Goal: Task Accomplishment & Management: Manage account settings

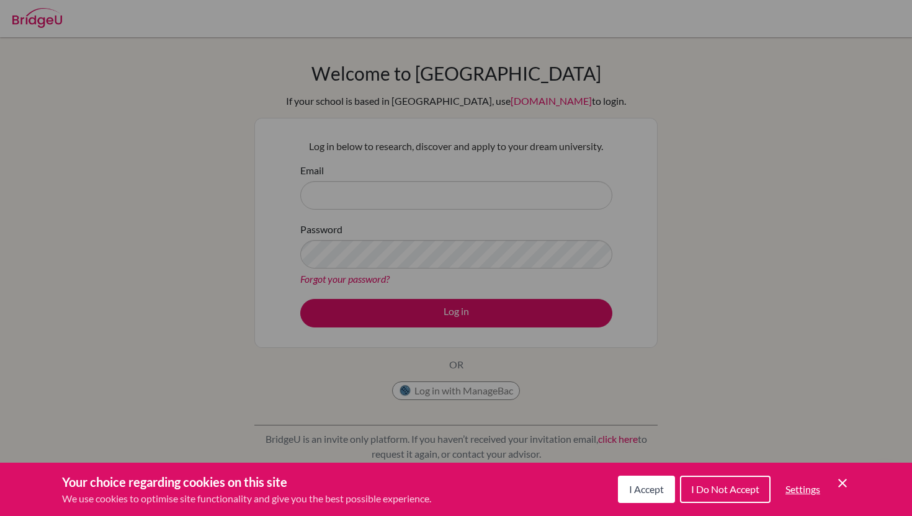
click at [538, 256] on div "Cookie Preferences" at bounding box center [456, 258] width 912 height 516
click at [576, 232] on div "Cookie Preferences" at bounding box center [456, 258] width 912 height 516
click at [393, 183] on div "Cookie Preferences" at bounding box center [456, 258] width 912 height 516
click at [644, 497] on button "I Accept" at bounding box center [646, 489] width 57 height 27
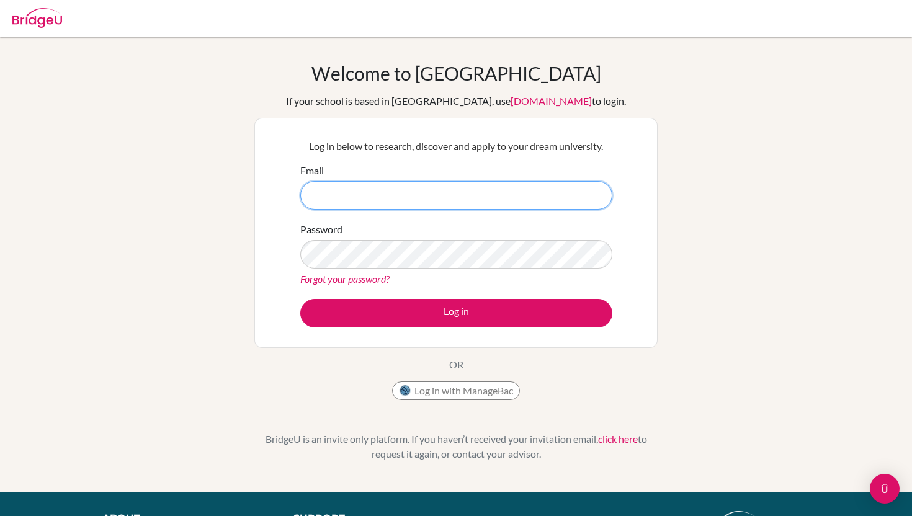
click at [451, 200] on input "Email" at bounding box center [456, 195] width 312 height 29
type input "[EMAIL_ADDRESS][DOMAIN_NAME]"
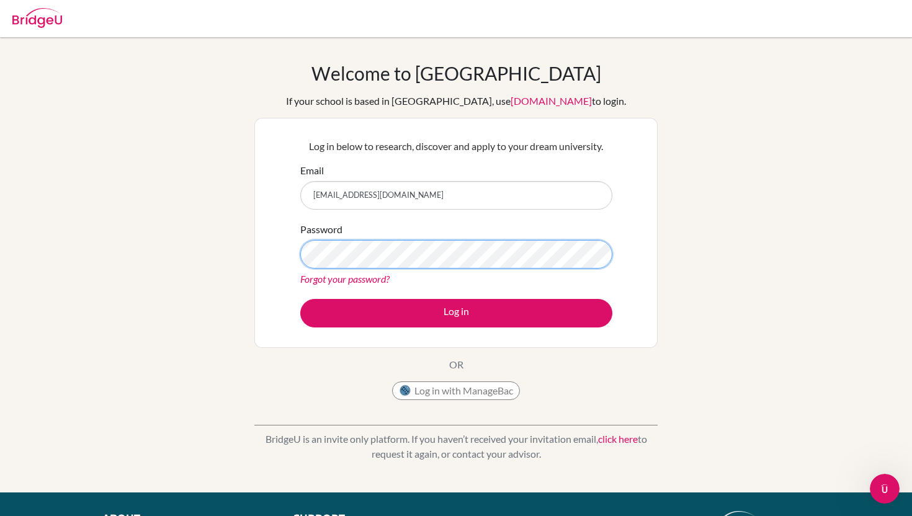
click at [300, 299] on button "Log in" at bounding box center [456, 313] width 312 height 29
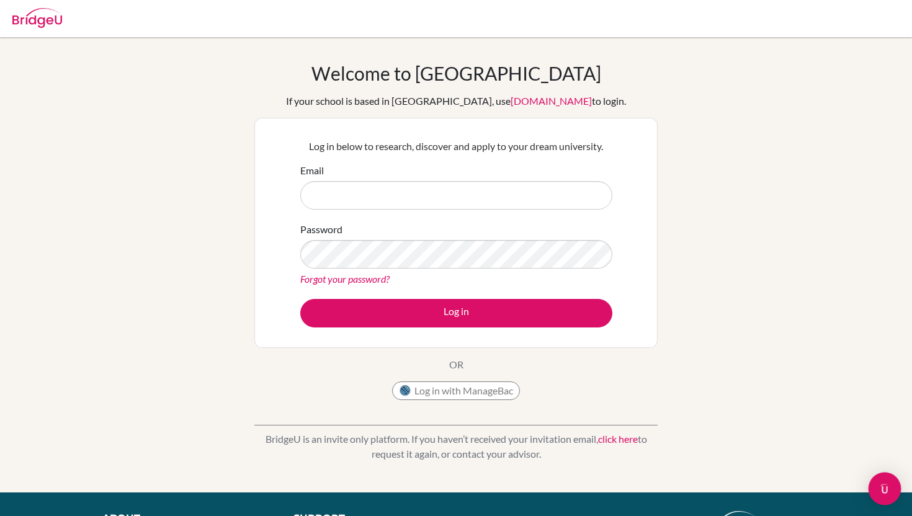
click at [889, 489] on img "Open Intercom Messenger" at bounding box center [884, 489] width 16 height 16
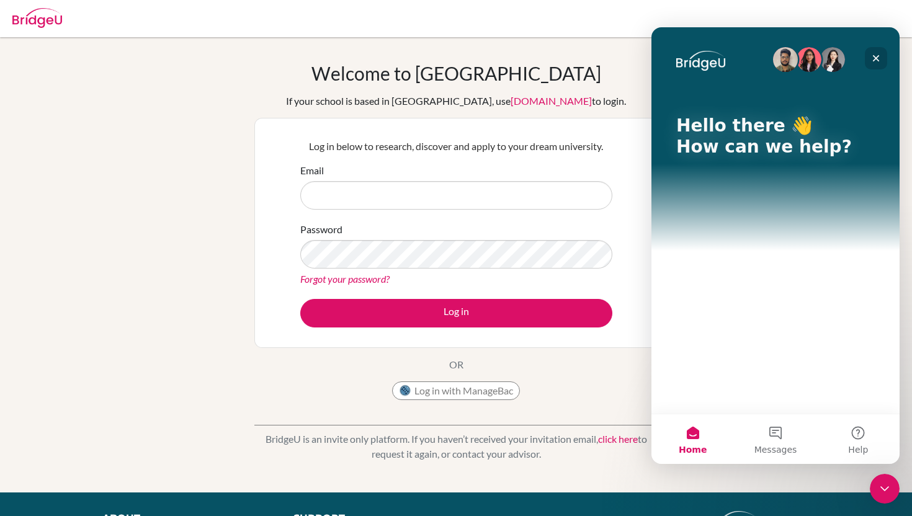
click at [880, 55] on icon "Close" at bounding box center [876, 58] width 10 height 10
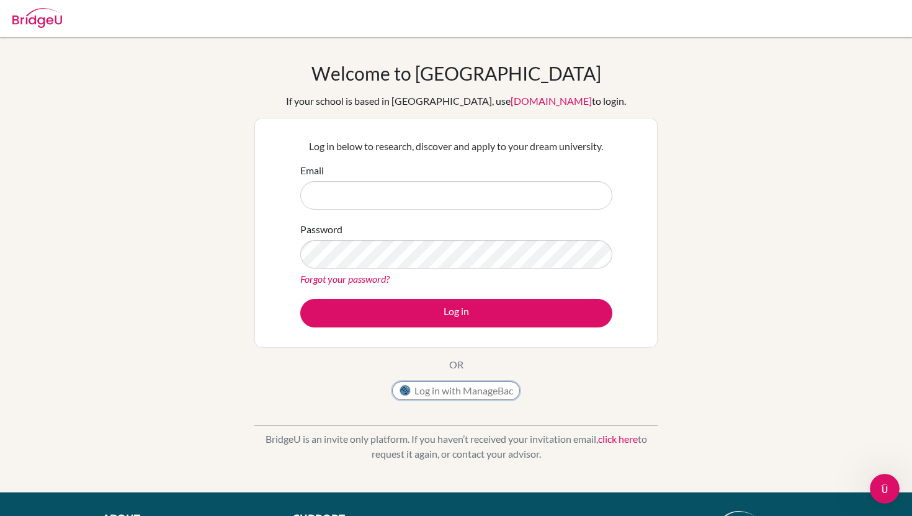
click at [452, 393] on button "Log in with ManageBac" at bounding box center [456, 390] width 128 height 19
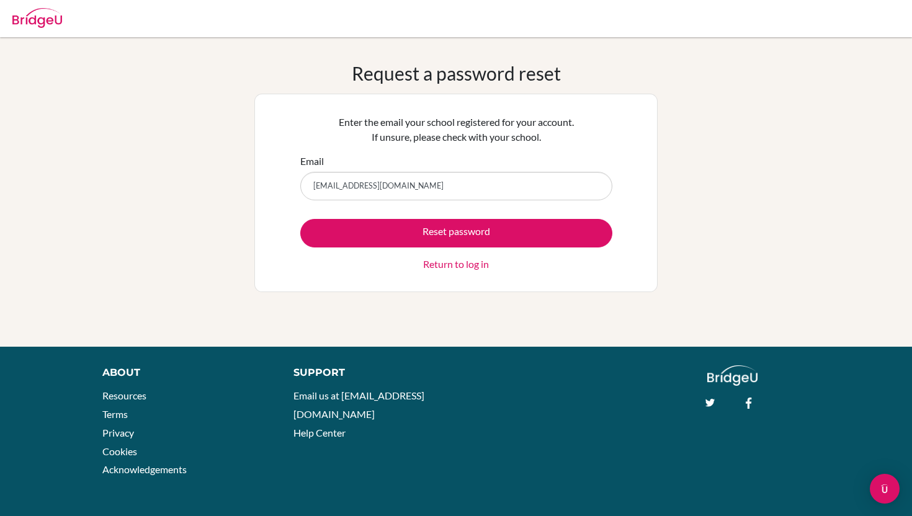
type input "[EMAIL_ADDRESS][DOMAIN_NAME]"
click at [300, 219] on button "Reset password" at bounding box center [456, 233] width 312 height 29
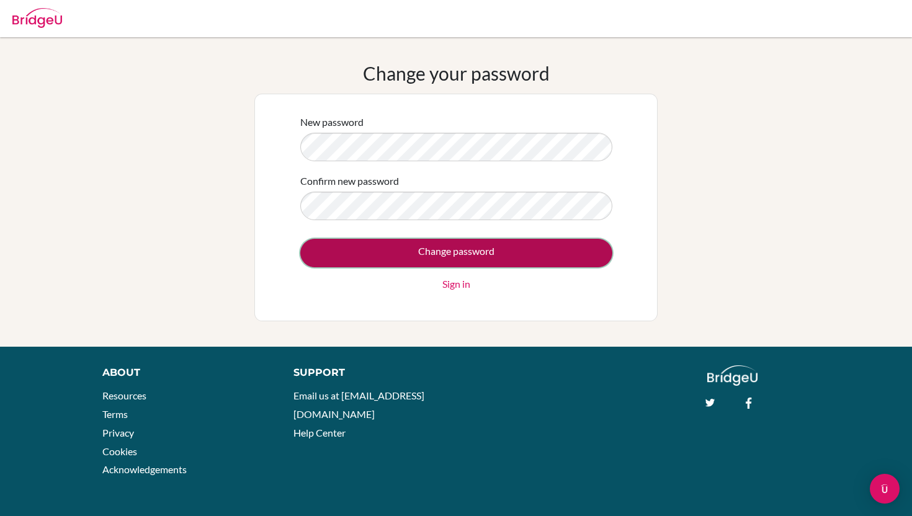
click at [413, 244] on input "Change password" at bounding box center [456, 253] width 312 height 29
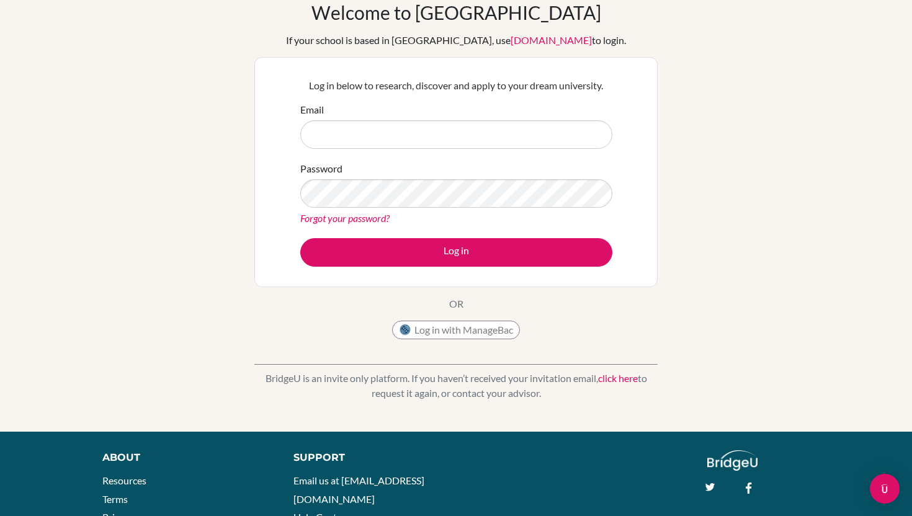
scroll to position [145, 0]
